Goal: Task Accomplishment & Management: Manage account settings

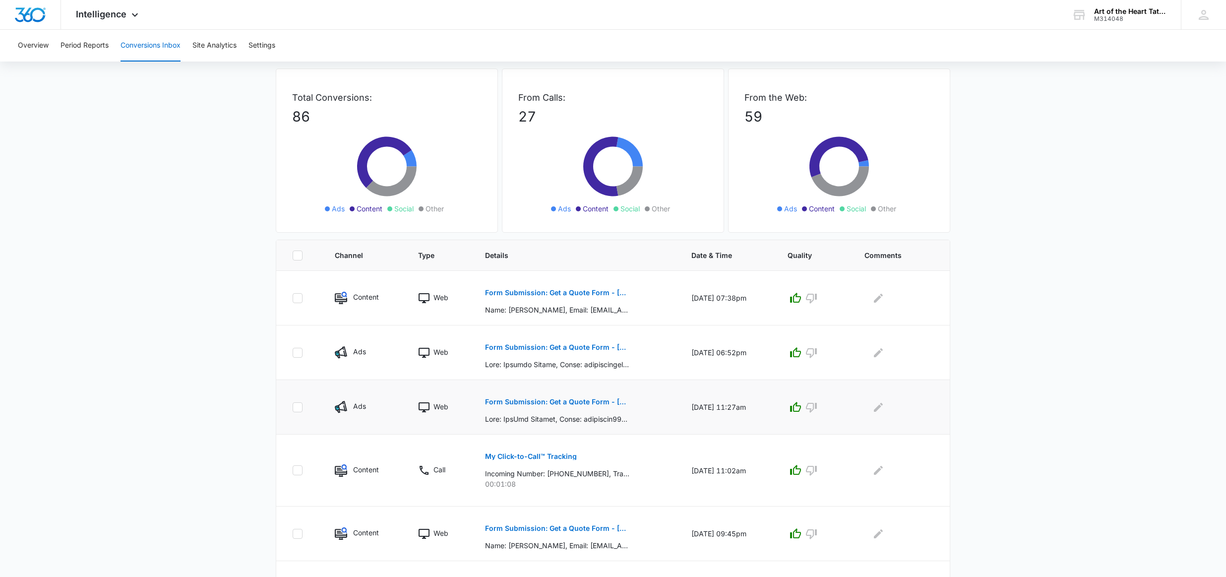
scroll to position [113, 0]
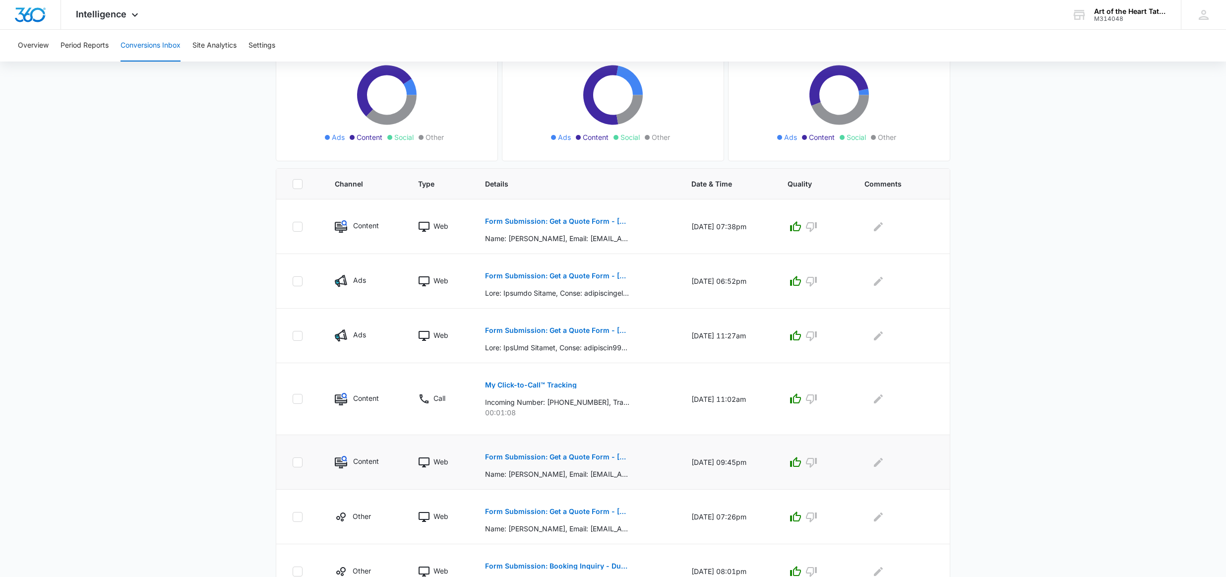
click at [608, 454] on p "Form Submission: Get a Quote Form - [US_STATE] (was previously both)" at bounding box center [557, 456] width 144 height 7
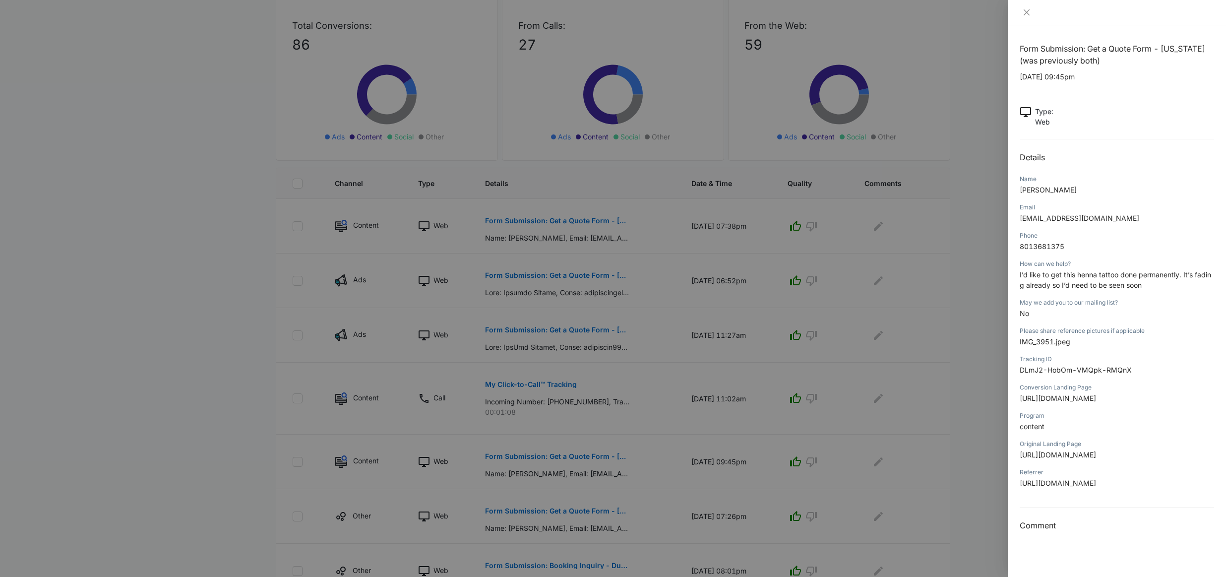
scroll to position [114, 0]
click at [931, 347] on div at bounding box center [613, 288] width 1226 height 577
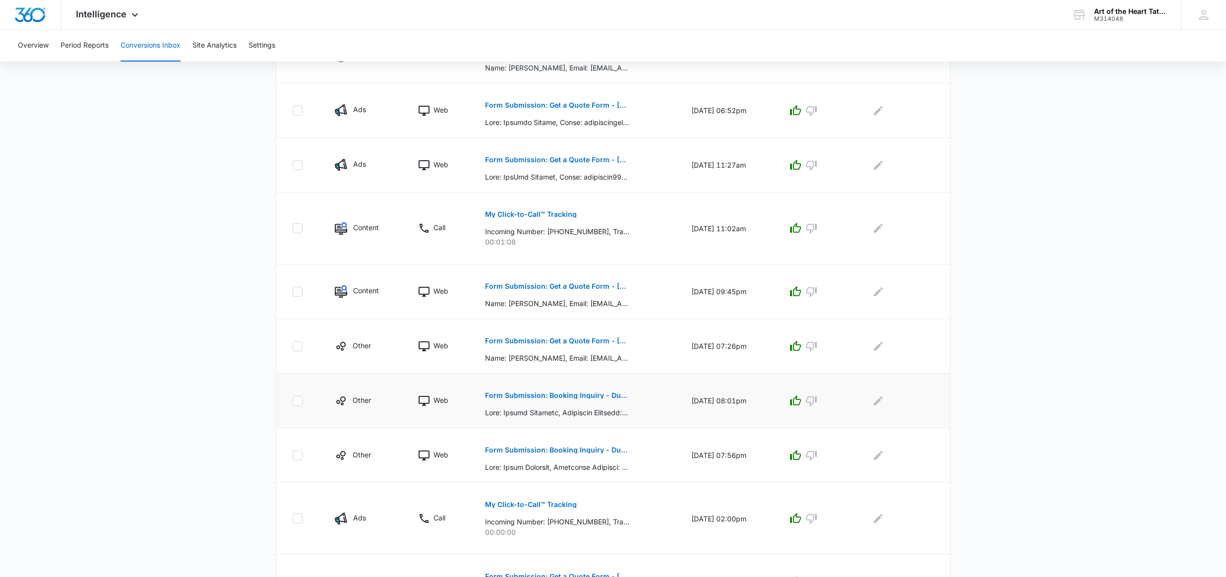
scroll to position [286, 0]
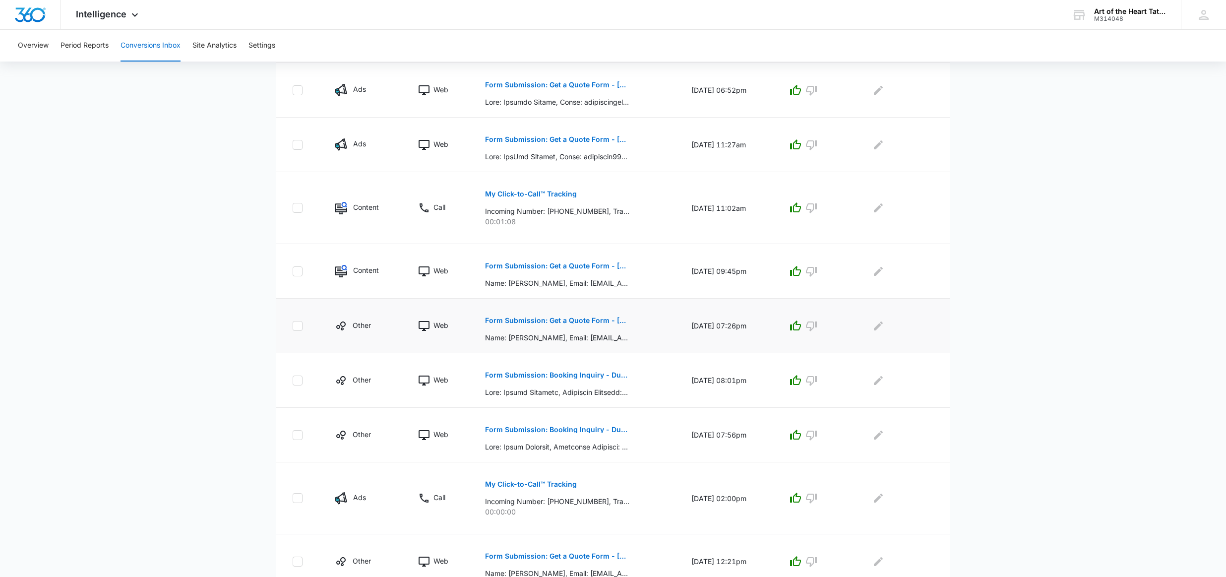
click at [580, 319] on p "Form Submission: Get a Quote Form - [US_STATE] (was previously both)" at bounding box center [557, 320] width 144 height 7
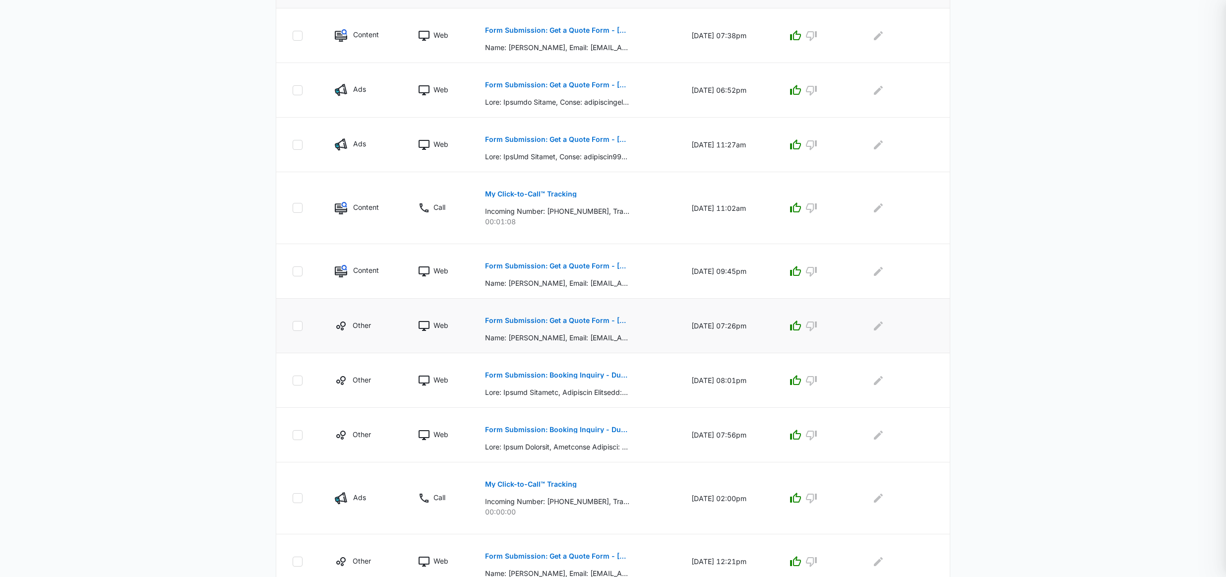
scroll to position [305, 0]
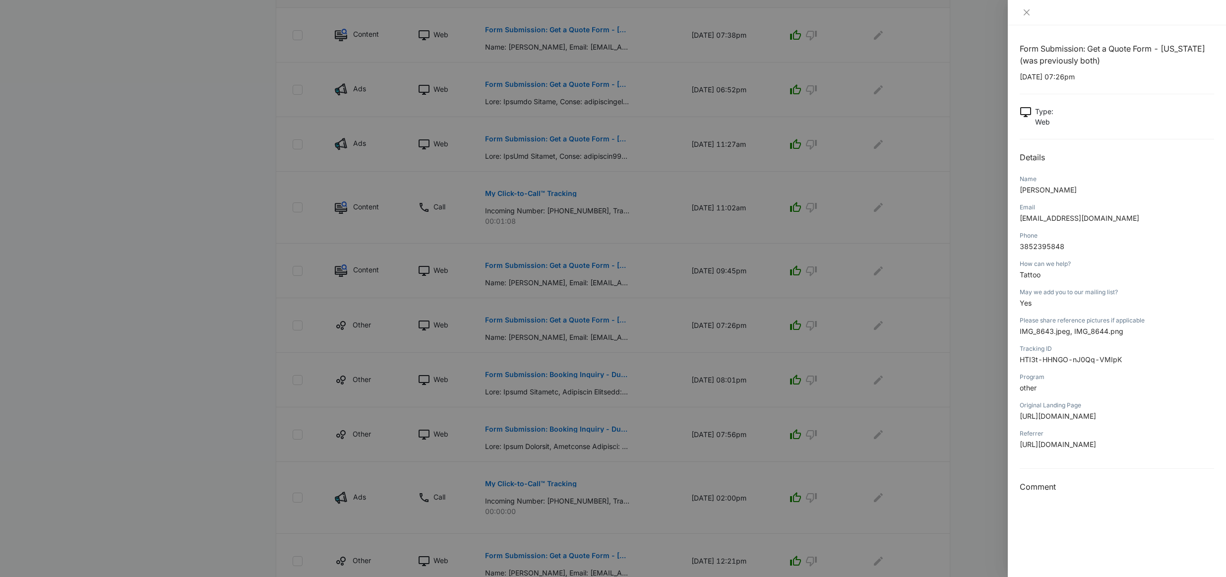
click at [968, 406] on div at bounding box center [613, 288] width 1226 height 577
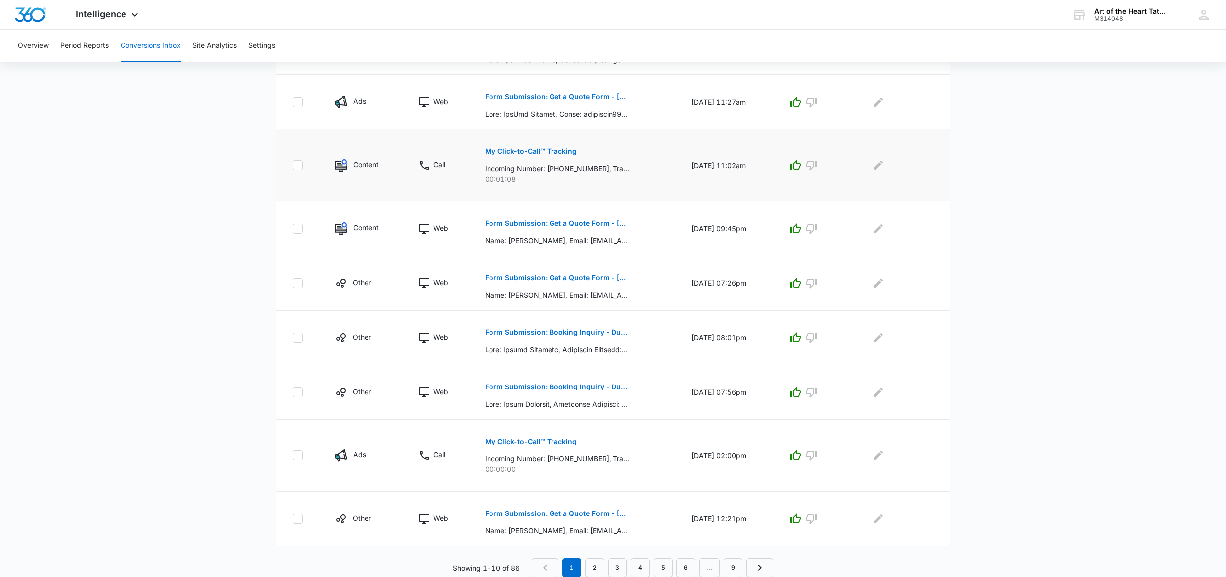
scroll to position [347, 0]
click at [562, 279] on p "Form Submission: Get a Quote Form - [US_STATE] (was previously both)" at bounding box center [557, 277] width 144 height 7
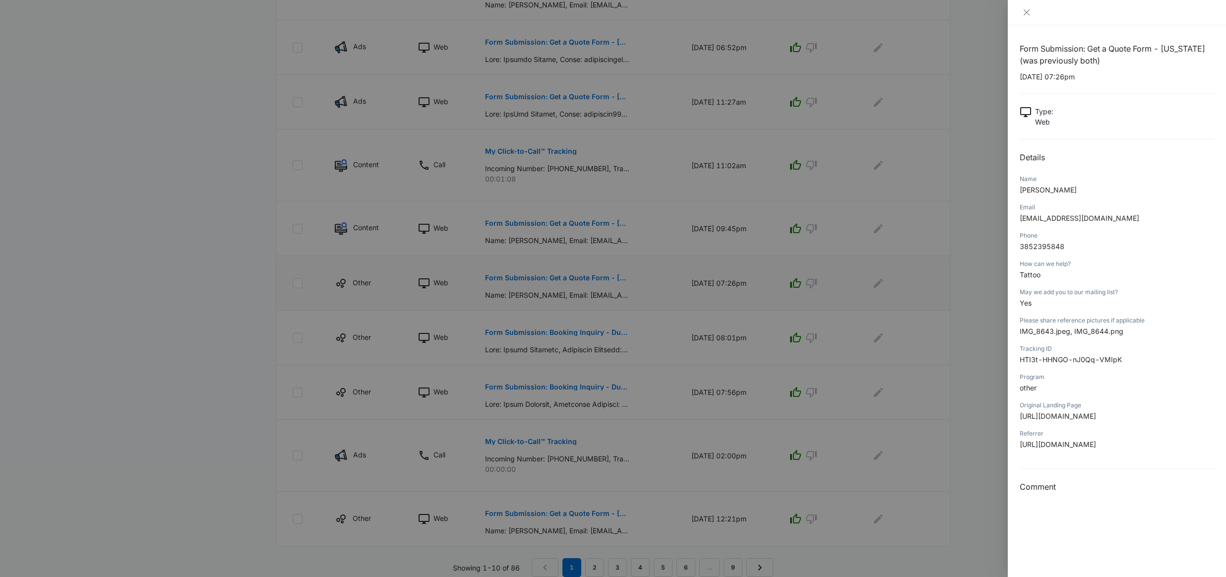
click at [562, 279] on div at bounding box center [613, 288] width 1226 height 577
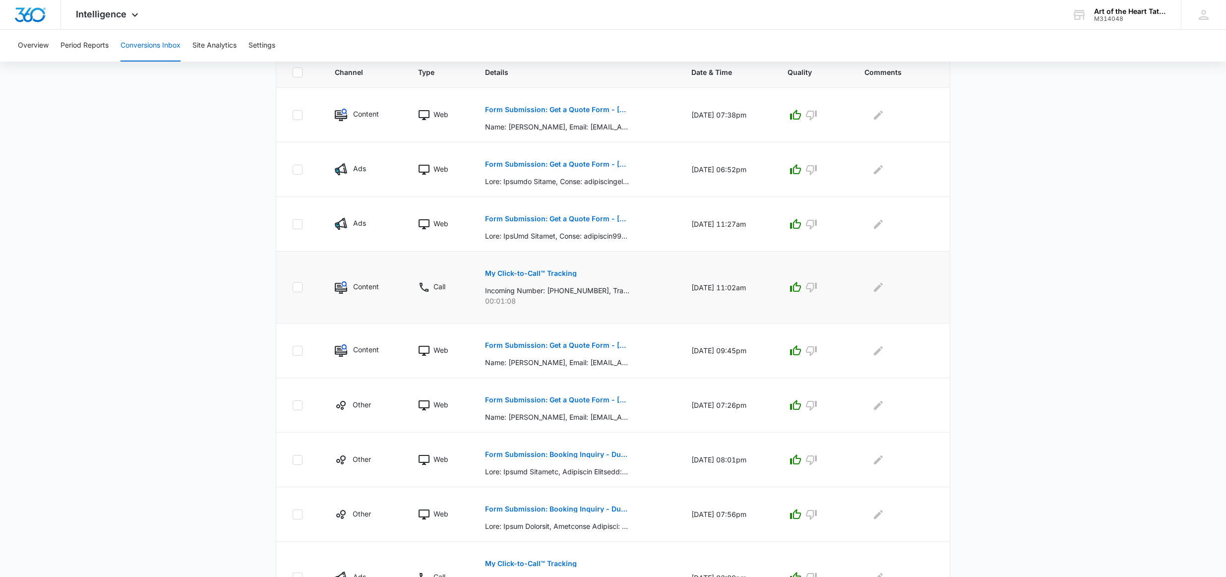
scroll to position [217, 0]
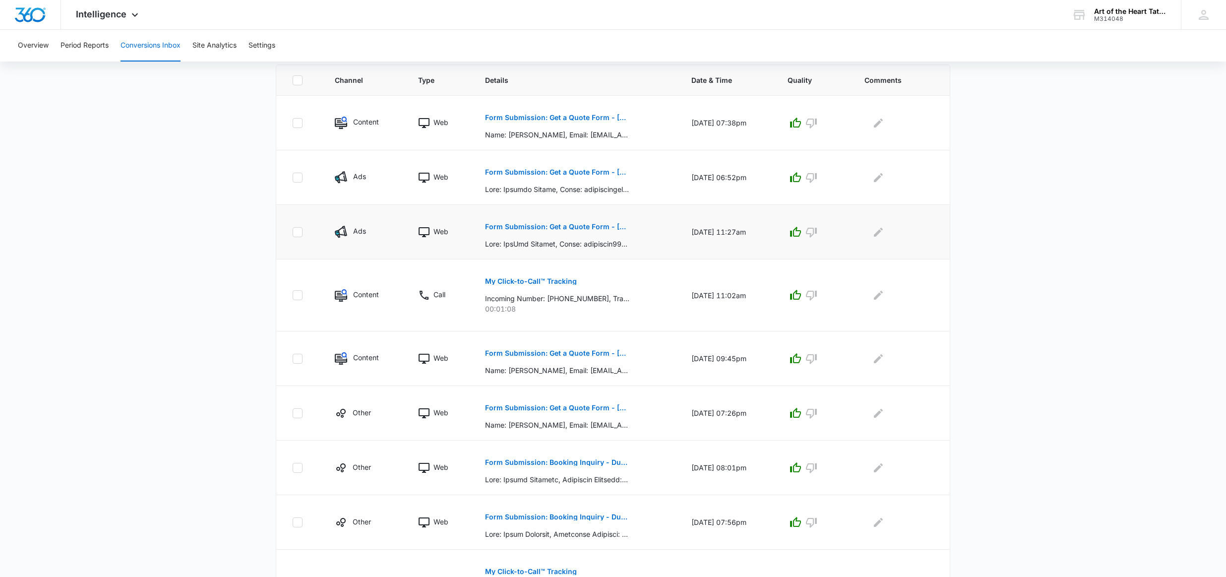
click at [555, 225] on p "Form Submission: Get a Quote Form - [US_STATE] (was previously both)" at bounding box center [557, 226] width 144 height 7
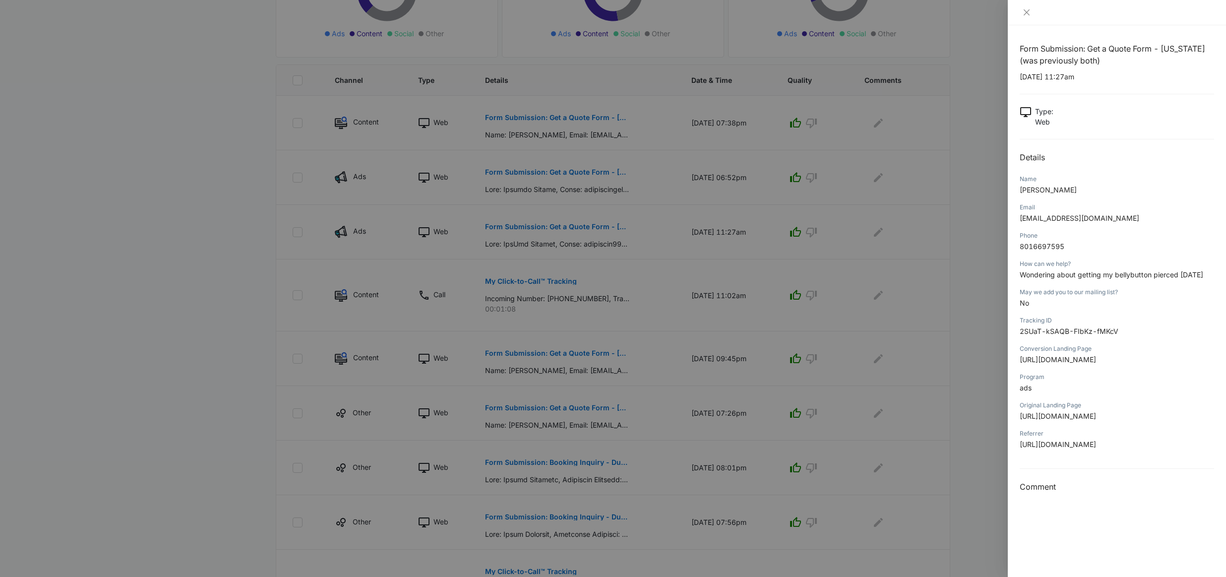
click at [830, 310] on div at bounding box center [613, 288] width 1226 height 577
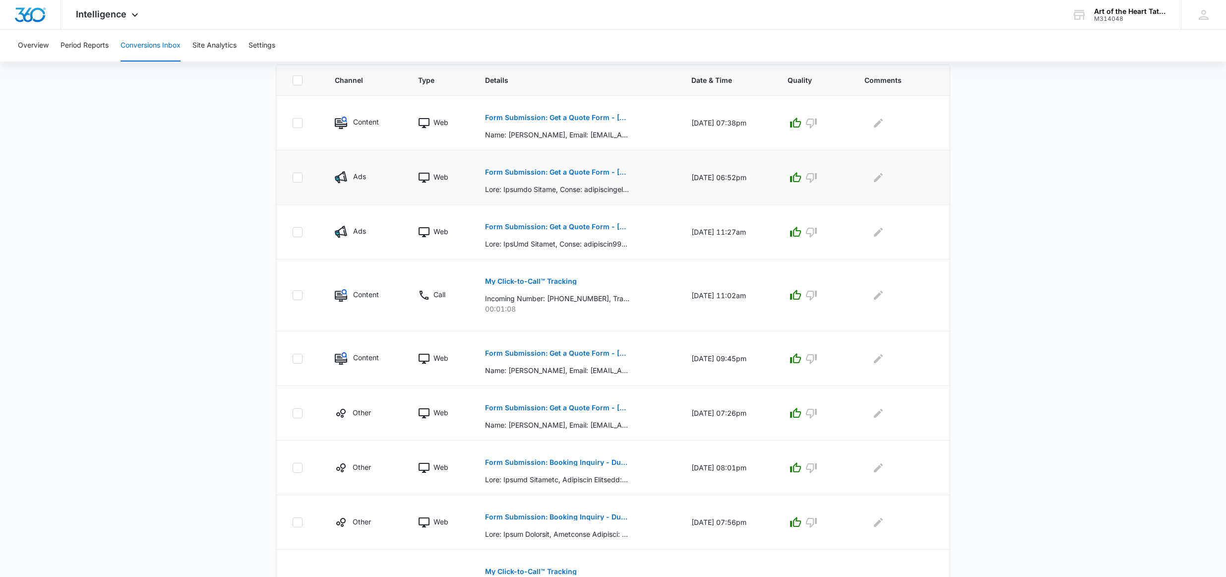
click at [589, 171] on p "Form Submission: Get a Quote Form - [US_STATE] (was previously both)" at bounding box center [557, 172] width 144 height 7
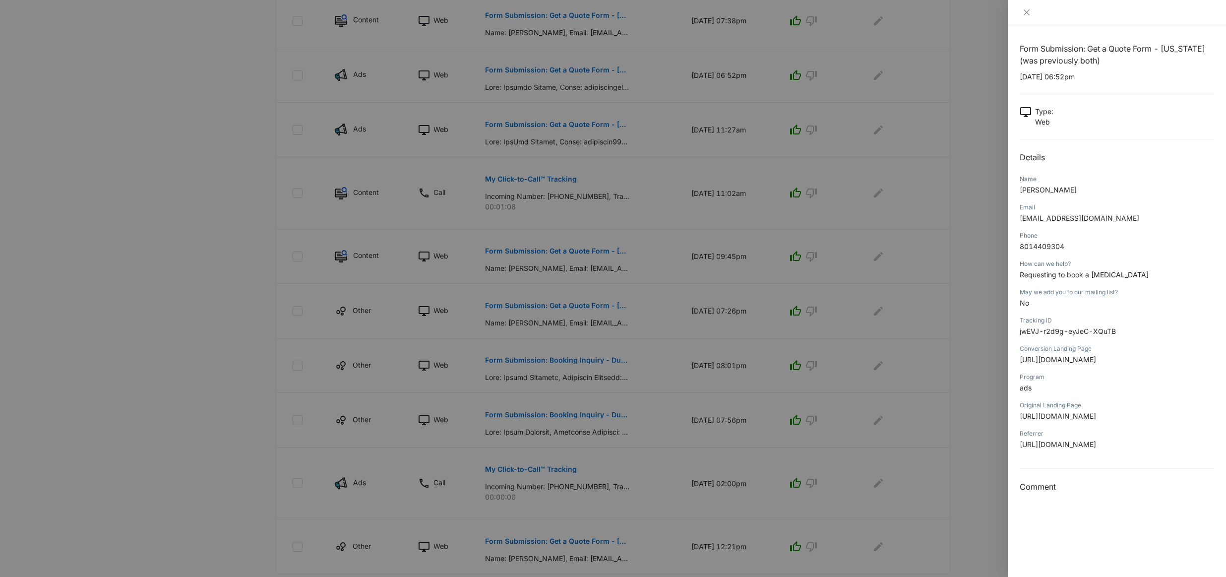
scroll to position [315, 0]
click at [915, 286] on div at bounding box center [613, 288] width 1226 height 577
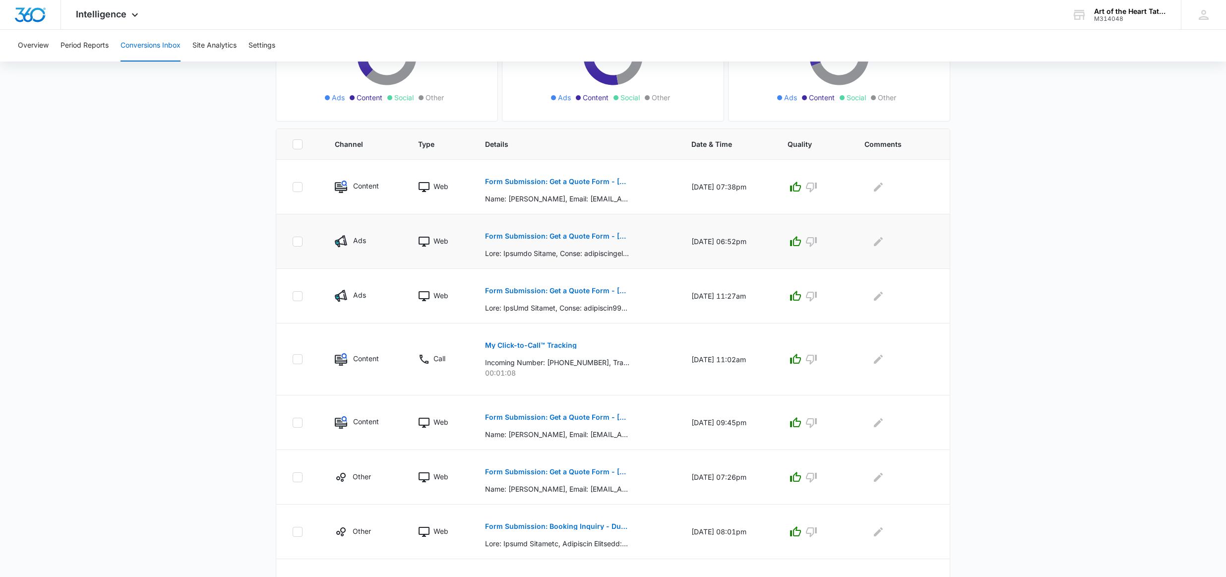
scroll to position [147, 0]
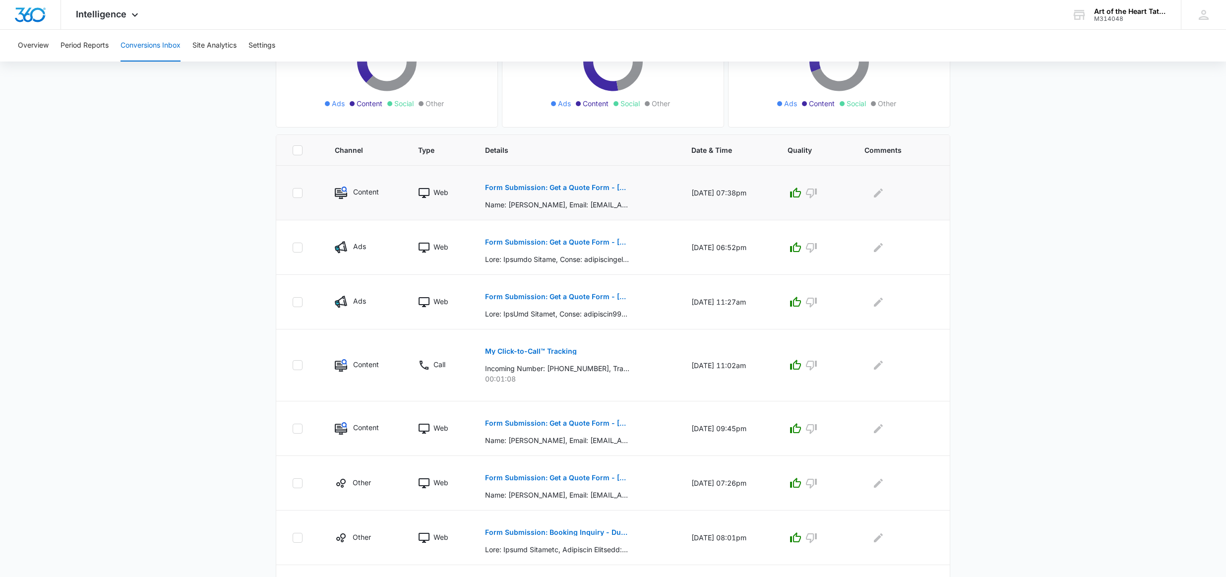
click at [600, 185] on p "Form Submission: Get a Quote Form - [US_STATE] (was previously both)" at bounding box center [557, 187] width 144 height 7
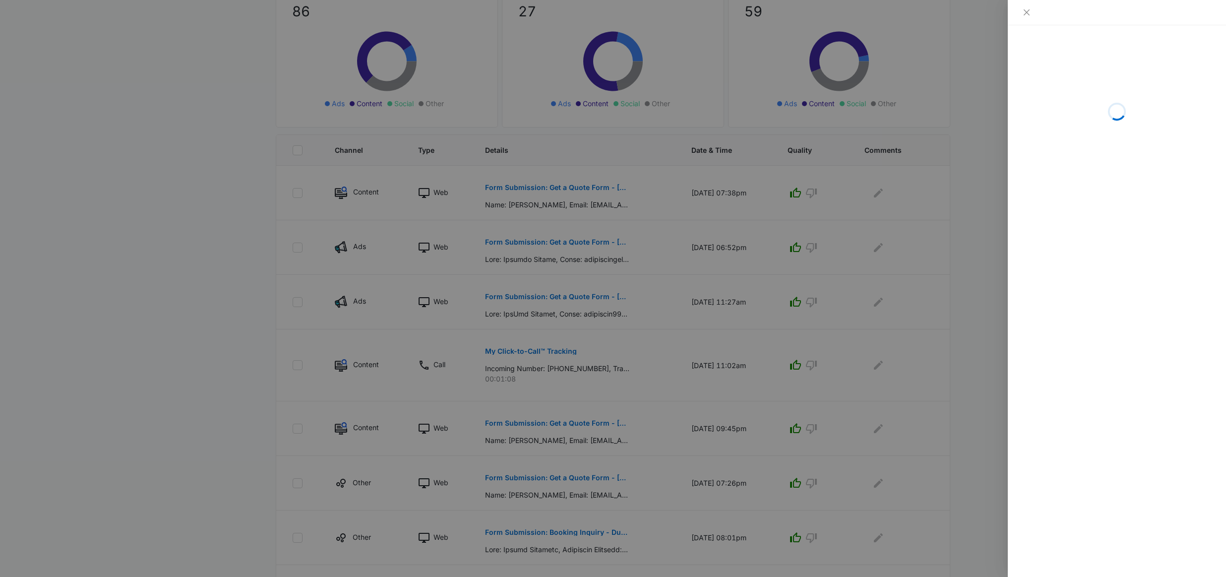
scroll to position [144, 0]
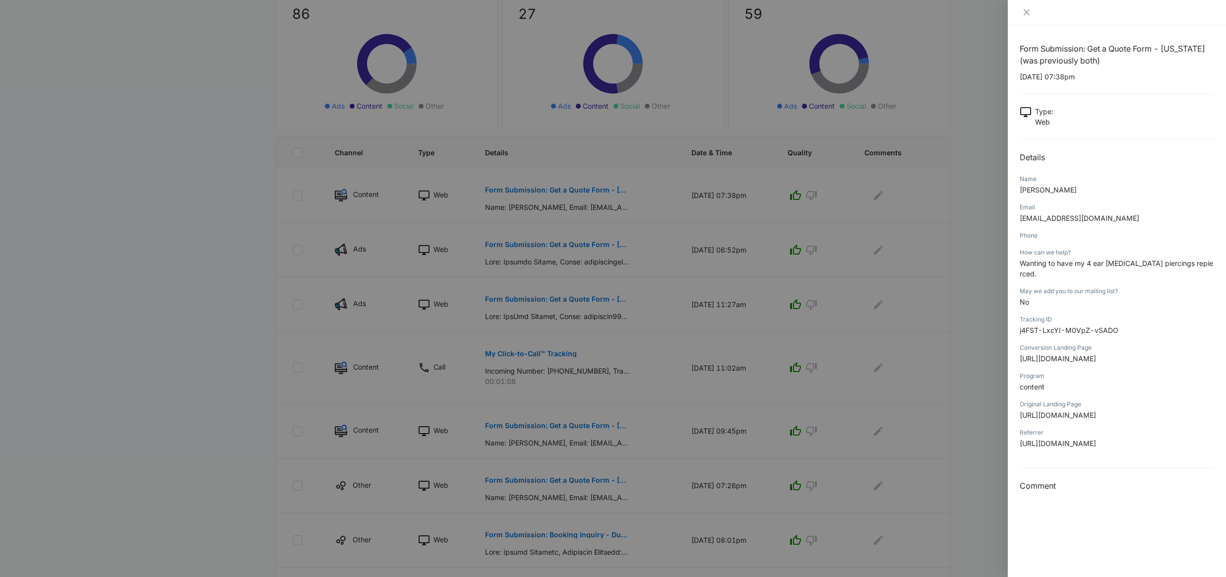
click at [704, 188] on div at bounding box center [613, 288] width 1226 height 577
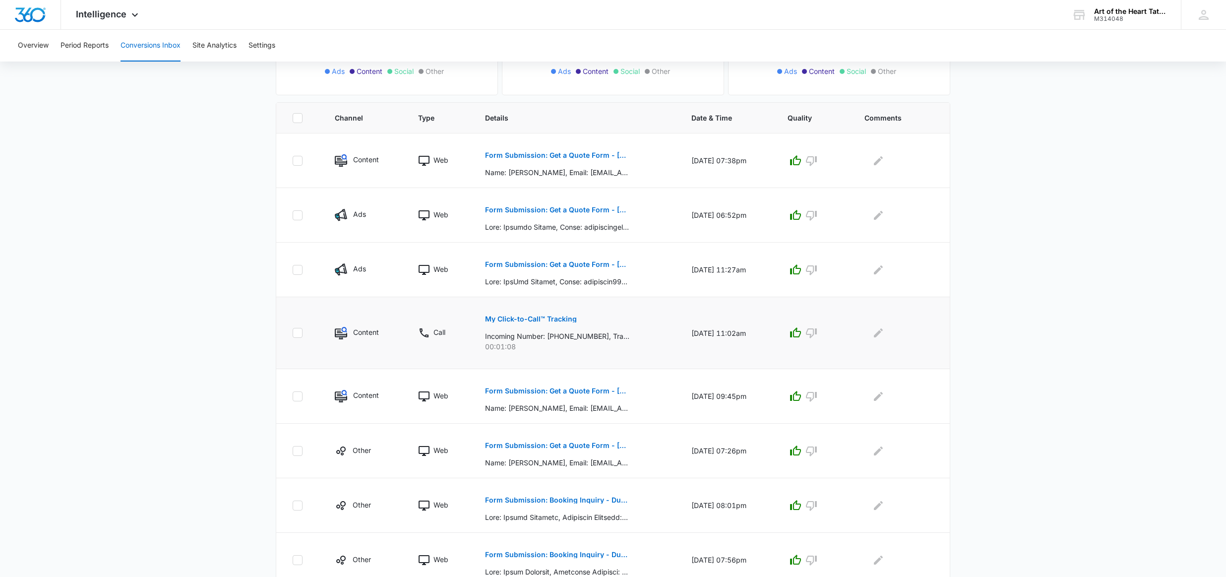
scroll to position [184, 0]
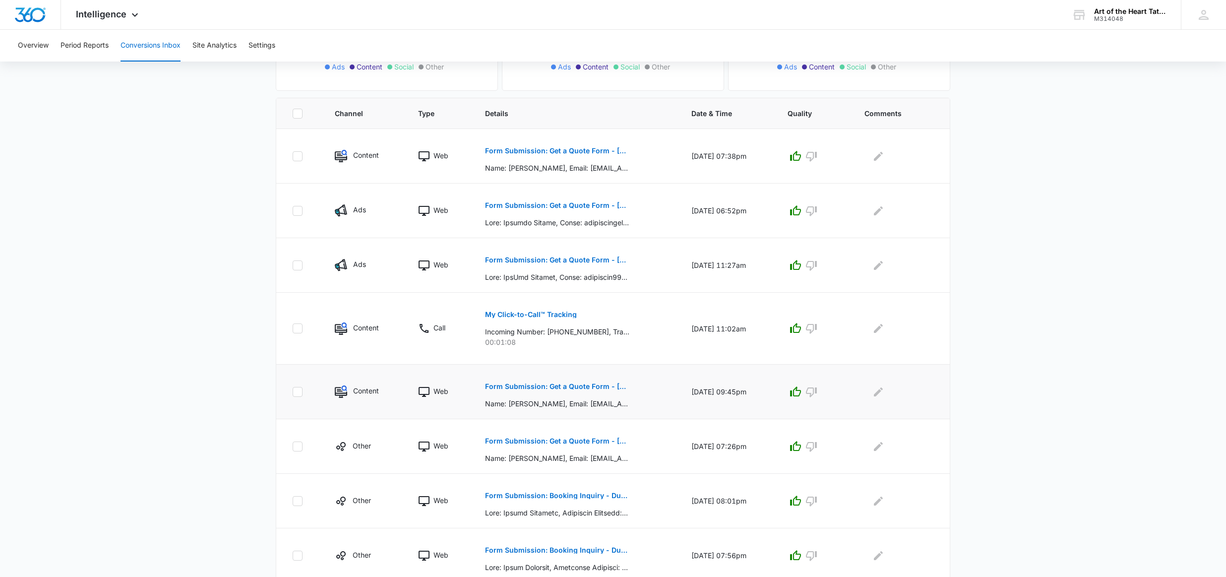
click at [614, 390] on button "Form Submission: Get a Quote Form - [US_STATE] (was previously both)" at bounding box center [557, 386] width 144 height 24
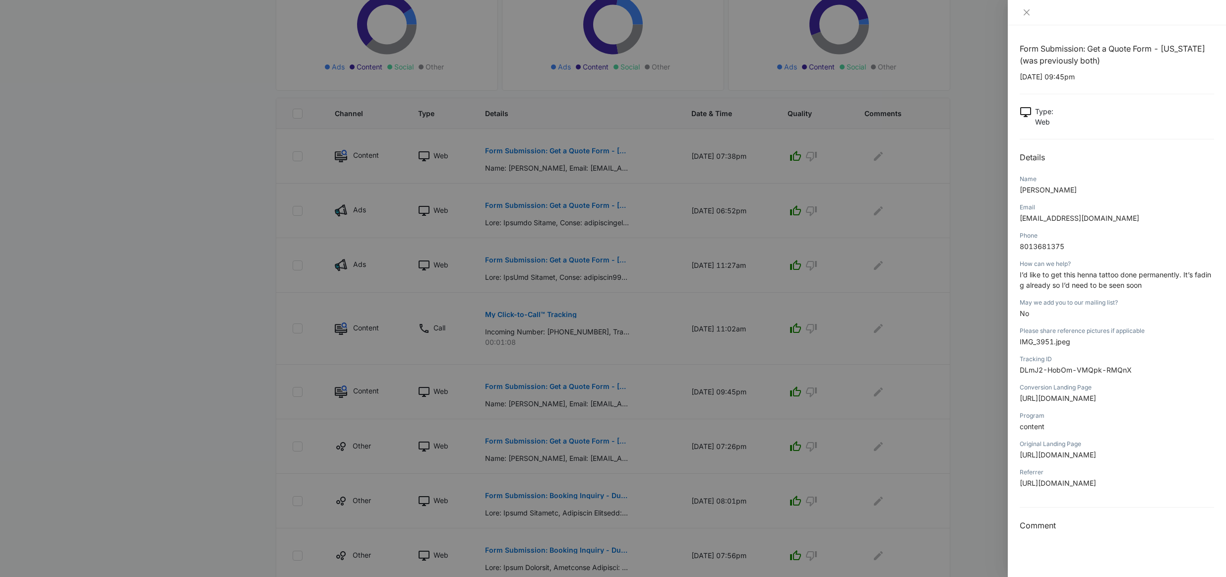
click at [624, 390] on div at bounding box center [613, 288] width 1226 height 577
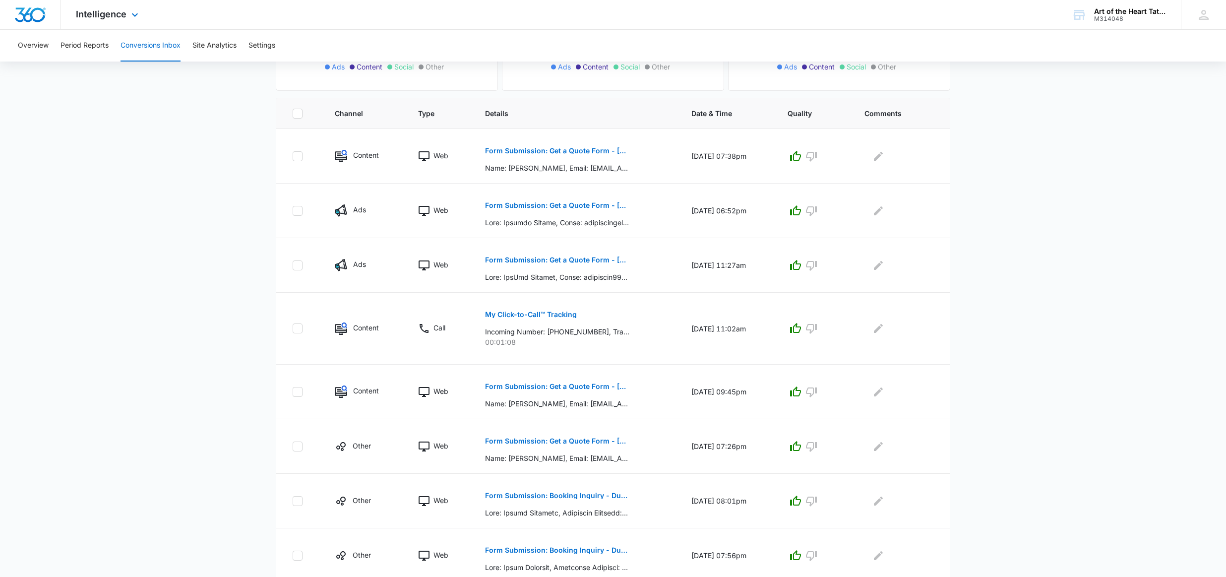
scroll to position [186, 0]
